Goal: Task Accomplishment & Management: Use online tool/utility

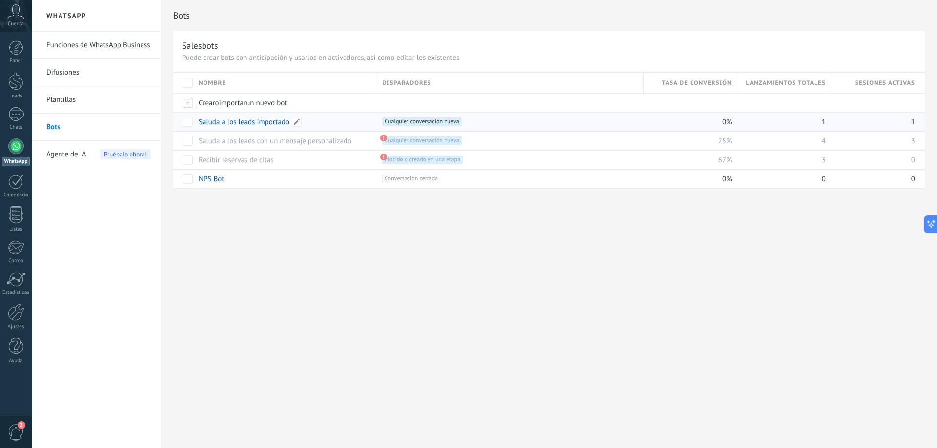
click at [273, 122] on link "Saluda a los leads importado" at bounding box center [244, 122] width 91 height 9
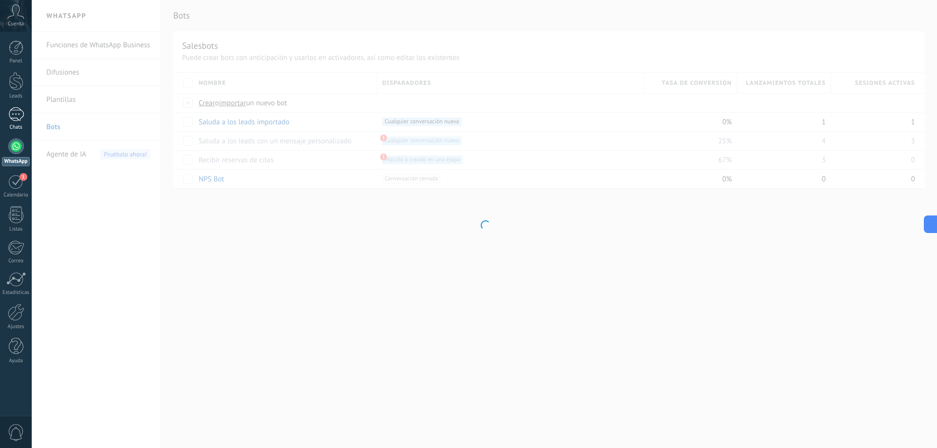
click at [19, 117] on div "1" at bounding box center [16, 114] width 16 height 14
click at [19, 144] on div at bounding box center [16, 147] width 16 height 16
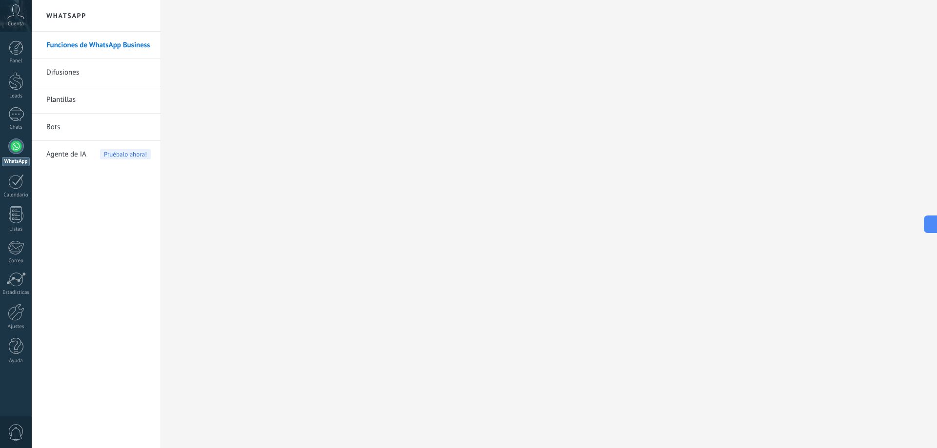
click at [78, 123] on link "Bots" at bounding box center [98, 127] width 104 height 27
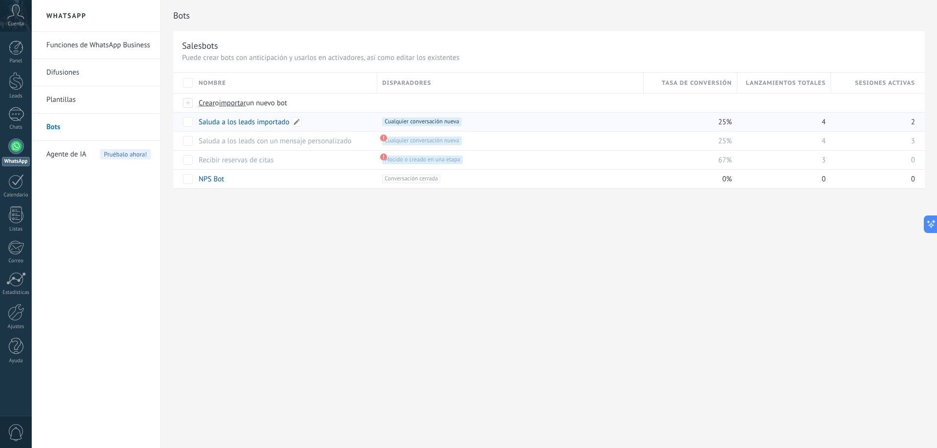
click at [243, 120] on link "Saluda a los leads importado" at bounding box center [244, 122] width 91 height 9
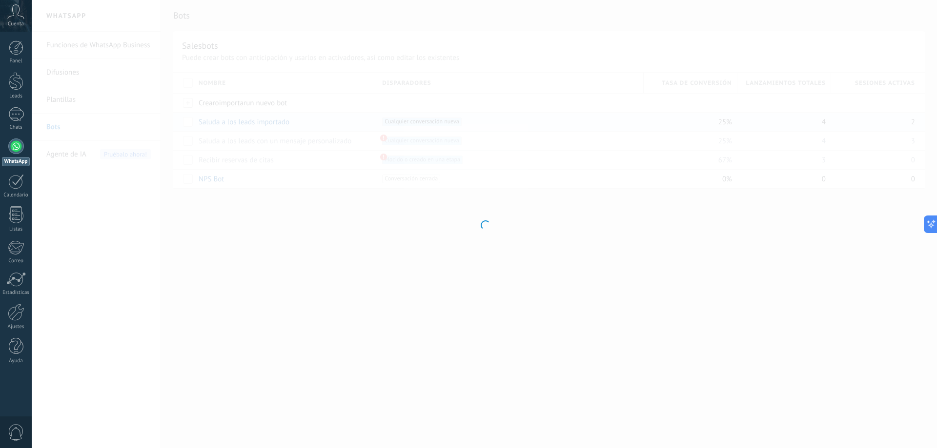
type input "**********"
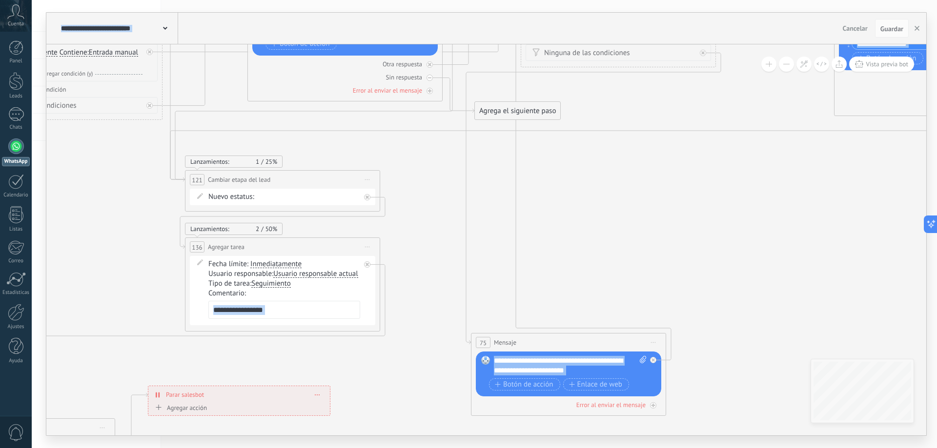
drag, startPoint x: 93, startPoint y: 320, endPoint x: 140, endPoint y: 121, distance: 204.0
click at [140, 121] on icon at bounding box center [493, 65] width 1729 height 1400
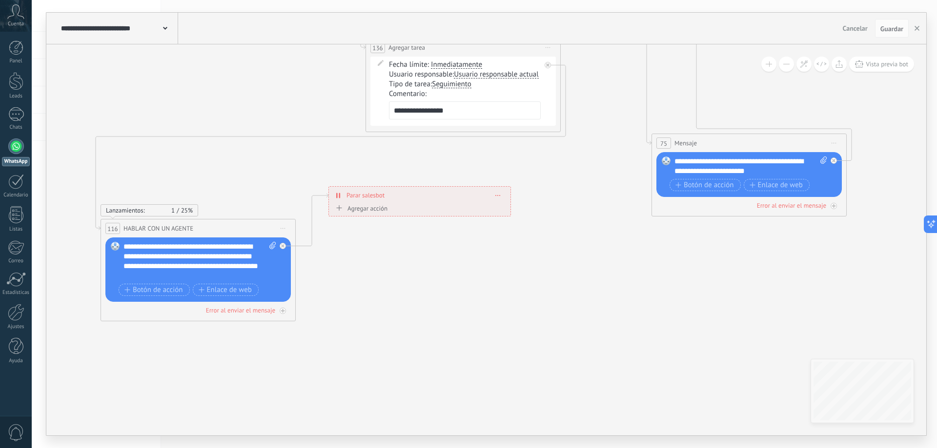
drag, startPoint x: 118, startPoint y: 299, endPoint x: 300, endPoint y: 119, distance: 256.4
click at [504, 195] on div "**********" at bounding box center [420, 194] width 182 height 17
click at [500, 192] on span at bounding box center [498, 194] width 4 height 5
click at [507, 216] on div "Borrar" at bounding box center [516, 209] width 43 height 17
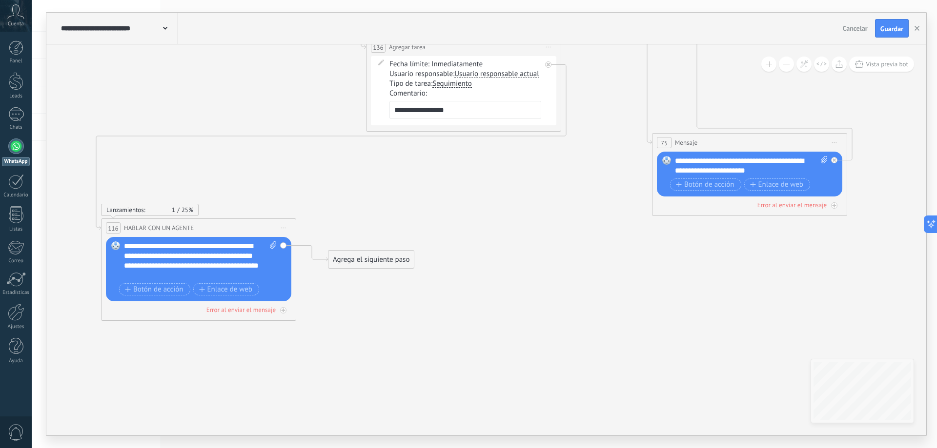
click at [380, 263] on div "Agrega el siguiente paso" at bounding box center [370, 260] width 85 height 16
click at [383, 388] on div "Pausa" at bounding box center [388, 381] width 110 height 17
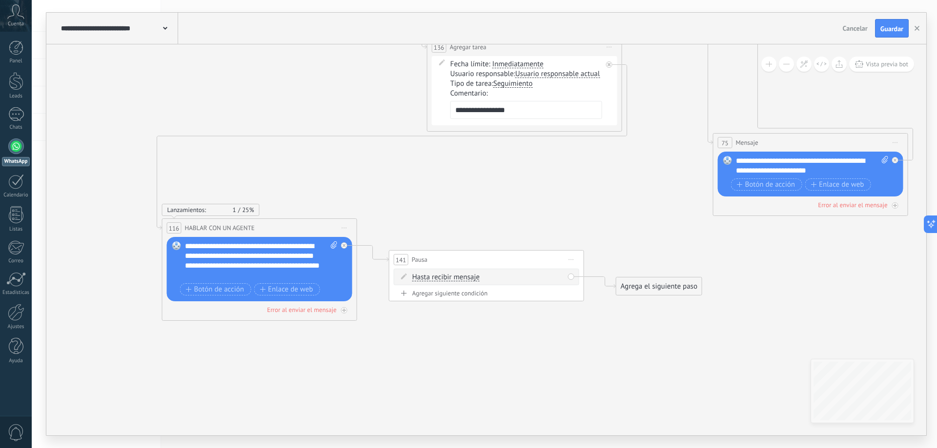
click at [479, 279] on span "Hasta recibir mensaje" at bounding box center [445, 278] width 67 height 8
click at [479, 279] on button "Hasta recibir mensaje" at bounding box center [468, 278] width 122 height 18
click at [466, 297] on span "Temporizador" at bounding box center [461, 295] width 118 height 10
click at [494, 276] on span ": * horas * min * sec" at bounding box center [484, 277] width 61 height 9
click at [504, 277] on span ": * horas * min * sec" at bounding box center [484, 277] width 61 height 9
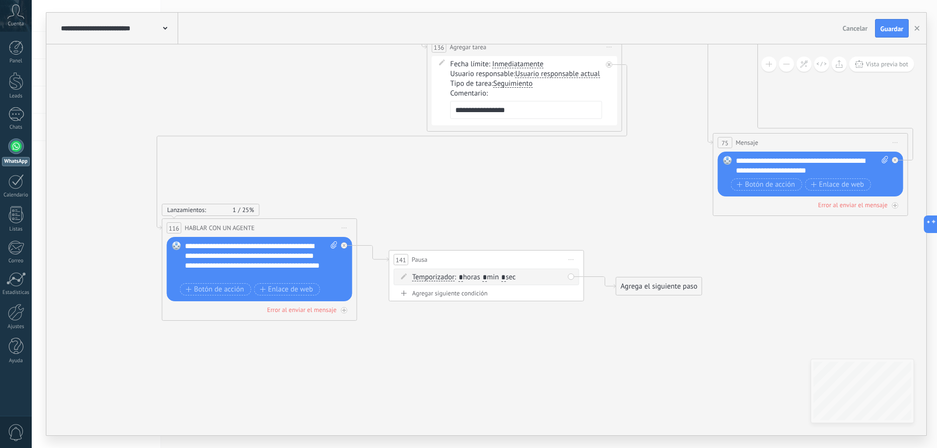
click at [491, 277] on span ": * horas * min * sec" at bounding box center [484, 277] width 61 height 9
click at [487, 279] on input "*" at bounding box center [485, 278] width 4 height 8
type input "**"
click at [656, 283] on div "Agrega el siguiente paso" at bounding box center [658, 287] width 85 height 16
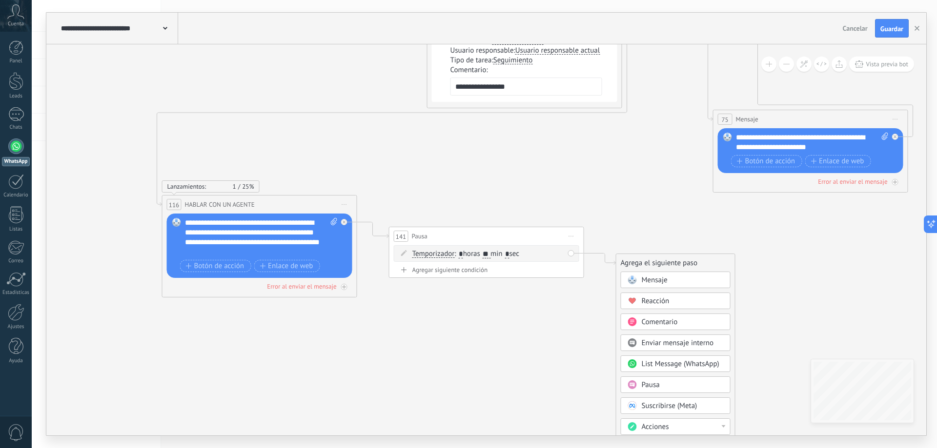
click at [686, 280] on div "Mensaje" at bounding box center [683, 281] width 82 height 10
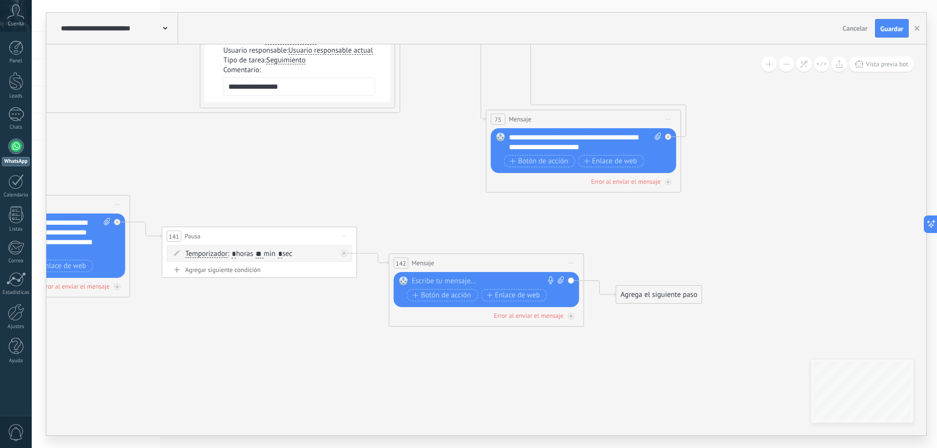
click at [421, 279] on div at bounding box center [484, 282] width 145 height 10
click at [573, 262] on span "Iniciar vista previa aquí Cambiar nombre Duplicar [GEOGRAPHIC_DATA]" at bounding box center [572, 263] width 16 height 14
click at [601, 331] on div "Borrar" at bounding box center [615, 327] width 97 height 17
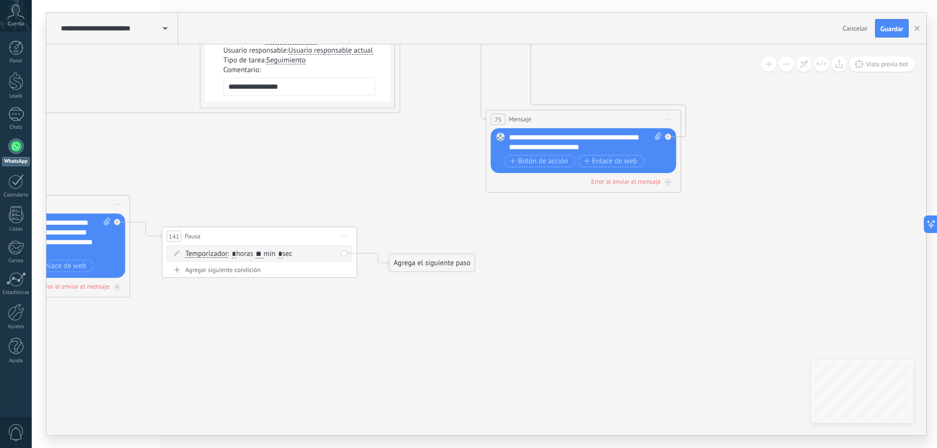
click at [433, 268] on div "Agrega el siguiente paso" at bounding box center [431, 263] width 85 height 16
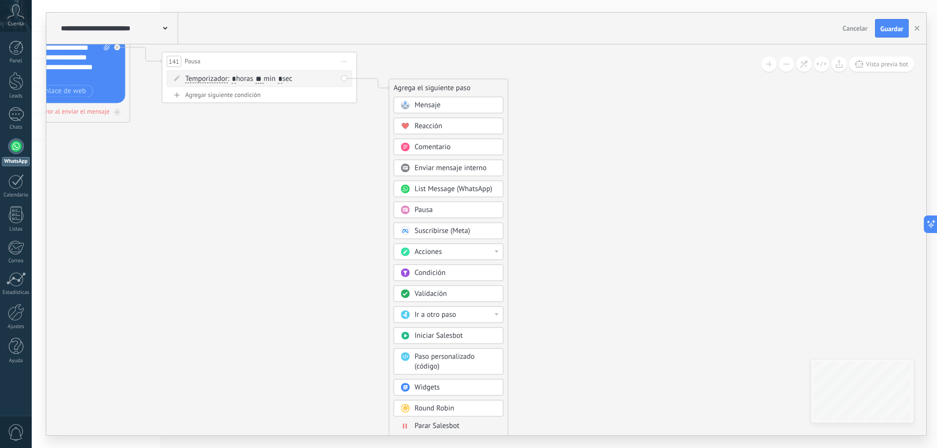
click at [453, 427] on span "Parar Salesbot" at bounding box center [437, 426] width 45 height 9
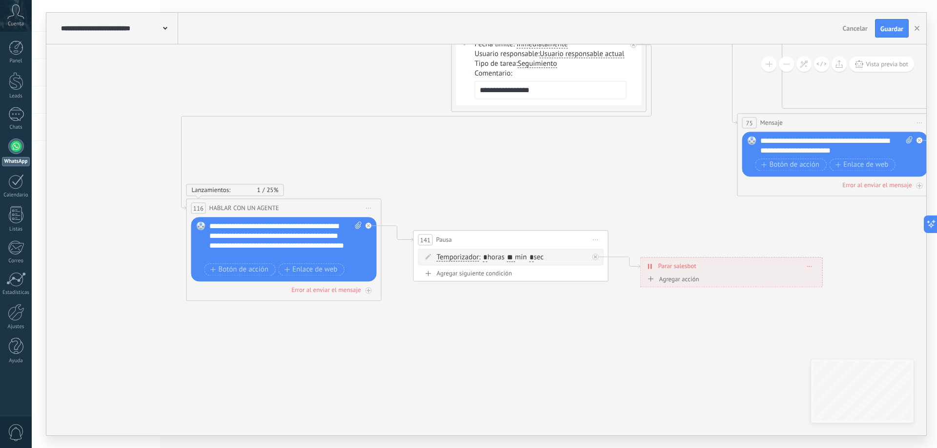
drag, startPoint x: 364, startPoint y: 168, endPoint x: 609, endPoint y: 346, distance: 303.1
click at [890, 32] on span "Guardar" at bounding box center [891, 28] width 23 height 7
click at [515, 259] on input "**" at bounding box center [511, 258] width 8 height 8
type input "*"
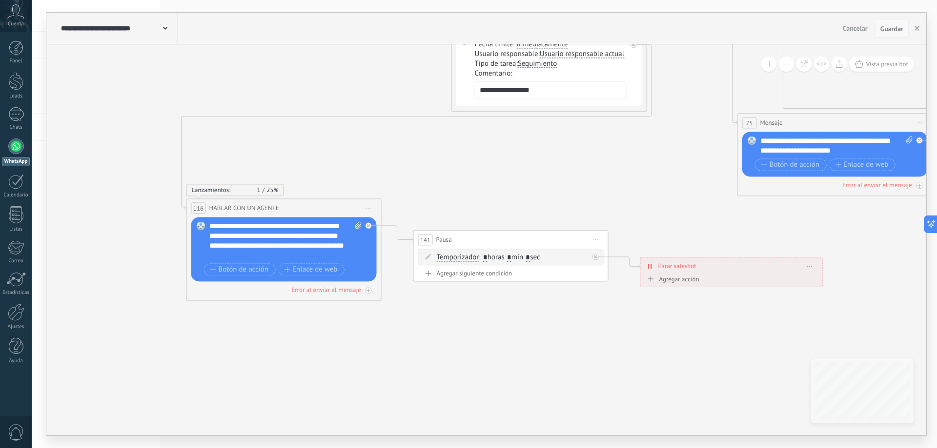
click at [894, 31] on span "Guardar" at bounding box center [891, 28] width 23 height 7
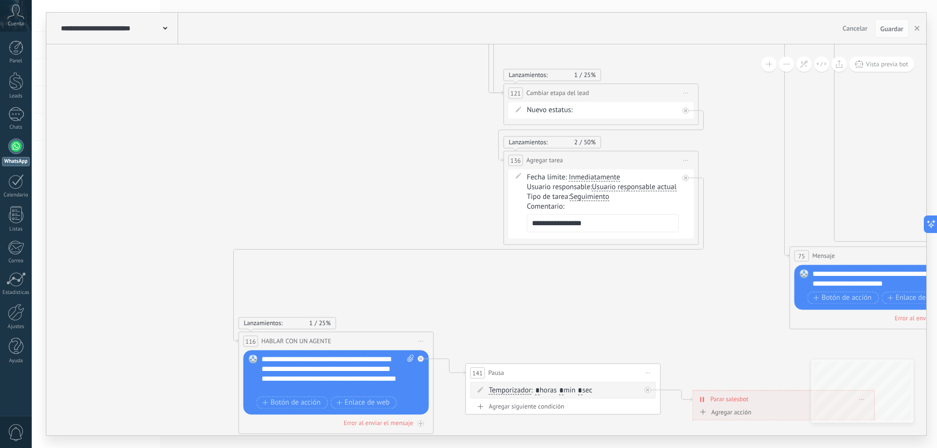
drag, startPoint x: 339, startPoint y: 142, endPoint x: 398, endPoint y: 283, distance: 153.8
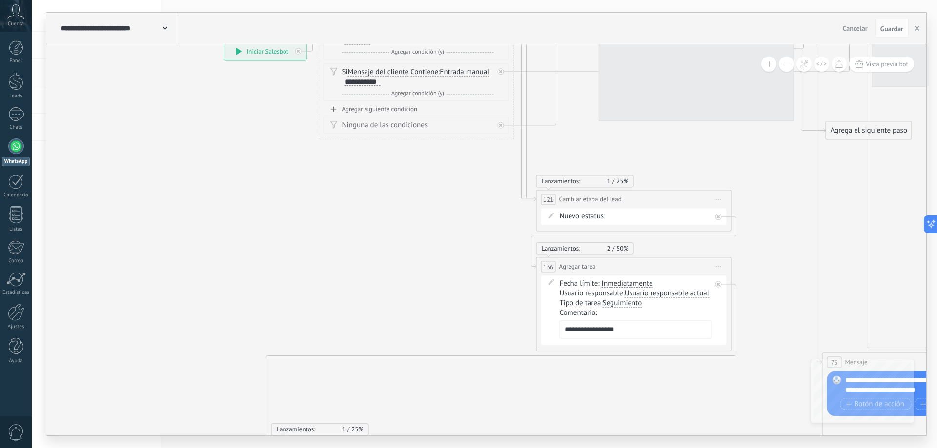
drag, startPoint x: 410, startPoint y: 204, endPoint x: 425, endPoint y: 316, distance: 112.8
click at [438, 328] on icon at bounding box center [844, 84] width 1729 height 1400
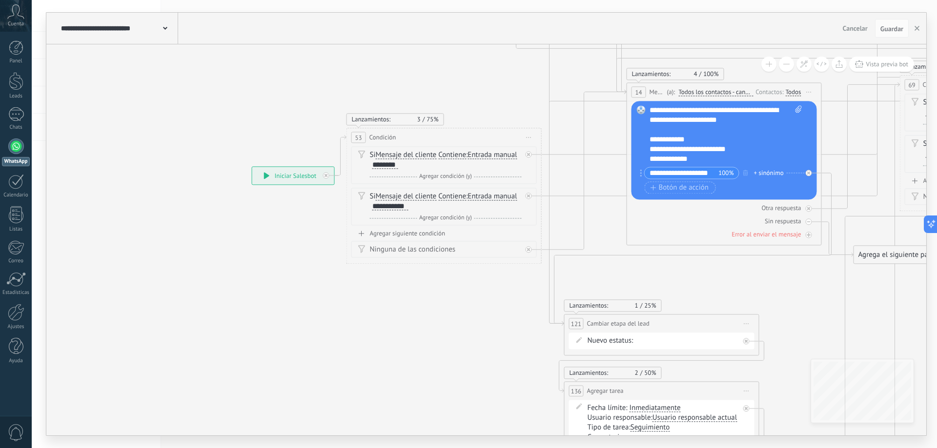
drag, startPoint x: 681, startPoint y: 222, endPoint x: 601, endPoint y: 262, distance: 89.0
click at [680, 63] on div "75 Mensaje ******* (a): Todos los contactos - canales seleccionados Todos los c…" at bounding box center [680, 63] width 0 height 0
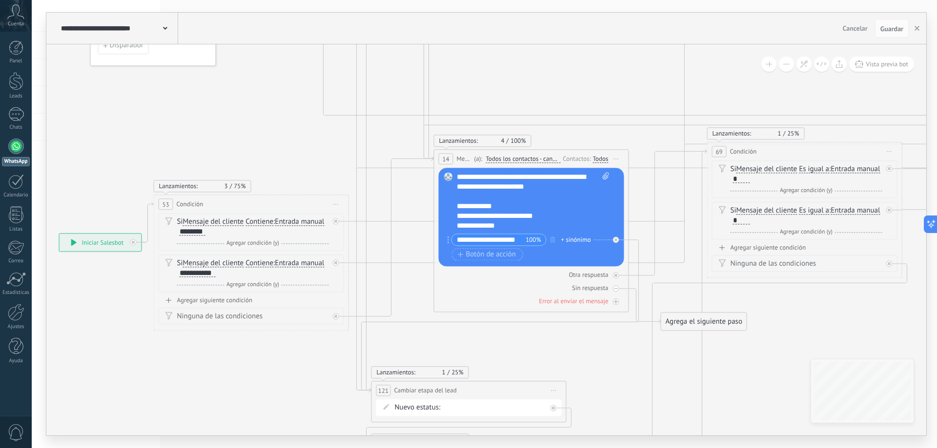
drag, startPoint x: 508, startPoint y: 65, endPoint x: 316, endPoint y: 132, distance: 204.0
click at [316, 132] on icon at bounding box center [679, 253] width 1729 height 1356
click at [604, 177] on icon at bounding box center [605, 175] width 6 height 7
click input "Subir" at bounding box center [0, 0] width 0 height 0
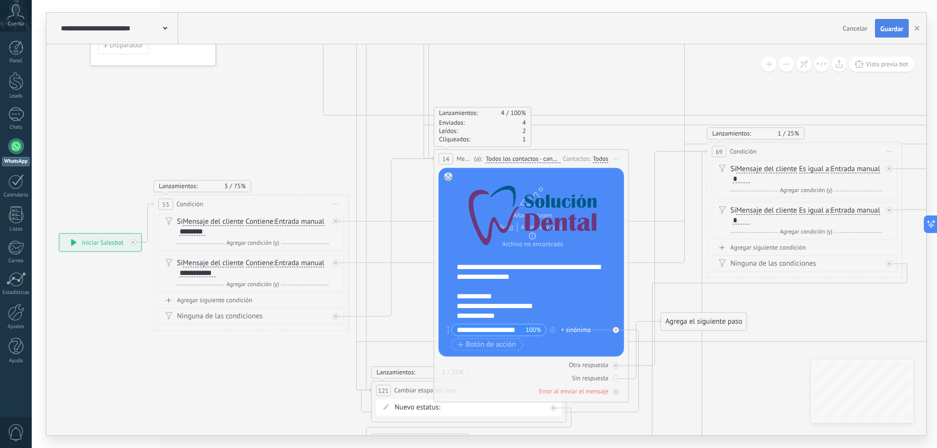
click at [890, 30] on span "Guardar" at bounding box center [891, 28] width 23 height 7
